Goal: Book appointment/travel/reservation

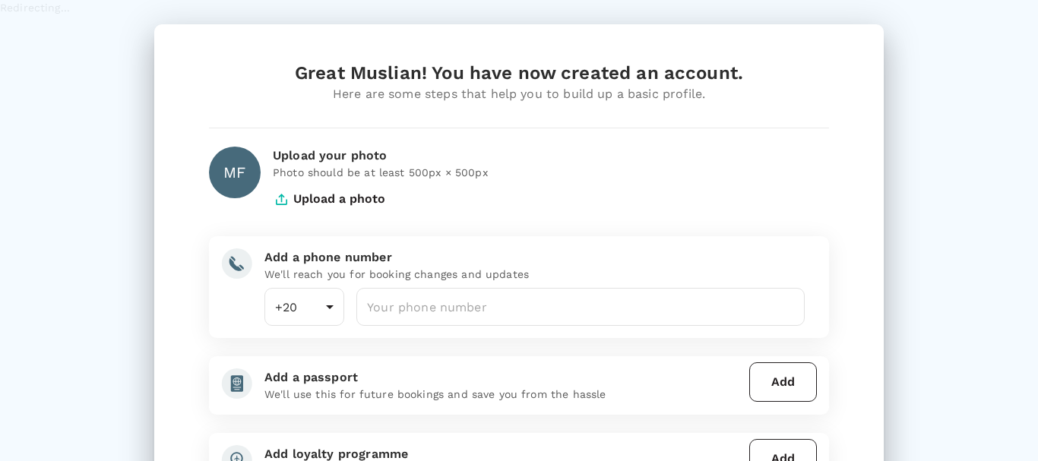
click at [83, 179] on div "Great Muslian! You have now created an account. Here are some steps that help y…" at bounding box center [519, 230] width 1038 height 461
